Goal: Entertainment & Leisure: Consume media (video, audio)

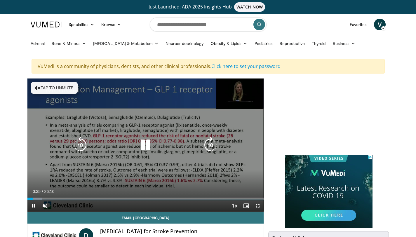
click at [157, 169] on div "10 seconds Tap to unmute" at bounding box center [145, 145] width 237 height 133
click at [145, 144] on icon "Video Player" at bounding box center [145, 145] width 16 height 16
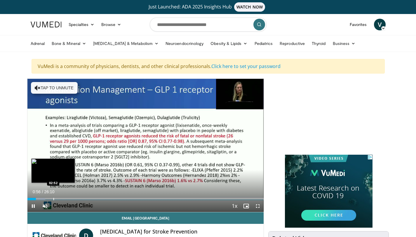
click at [53, 199] on div "Progress Bar" at bounding box center [53, 199] width 1 height 2
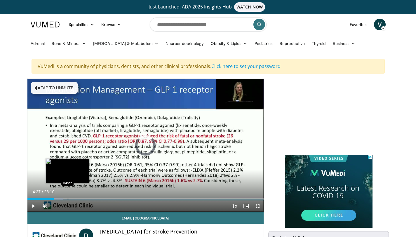
click at [68, 199] on div "Progress Bar" at bounding box center [68, 199] width 1 height 2
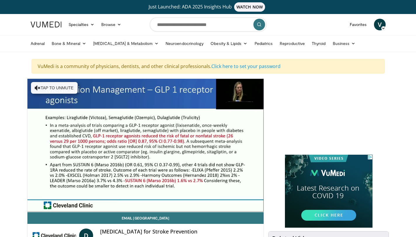
click at [84, 199] on div "10 seconds Tap to unmute" at bounding box center [145, 145] width 237 height 133
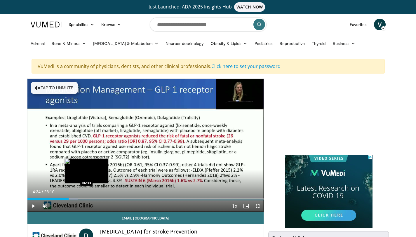
click at [87, 199] on div "Progress Bar" at bounding box center [87, 199] width 1 height 2
